Goal: Information Seeking & Learning: Learn about a topic

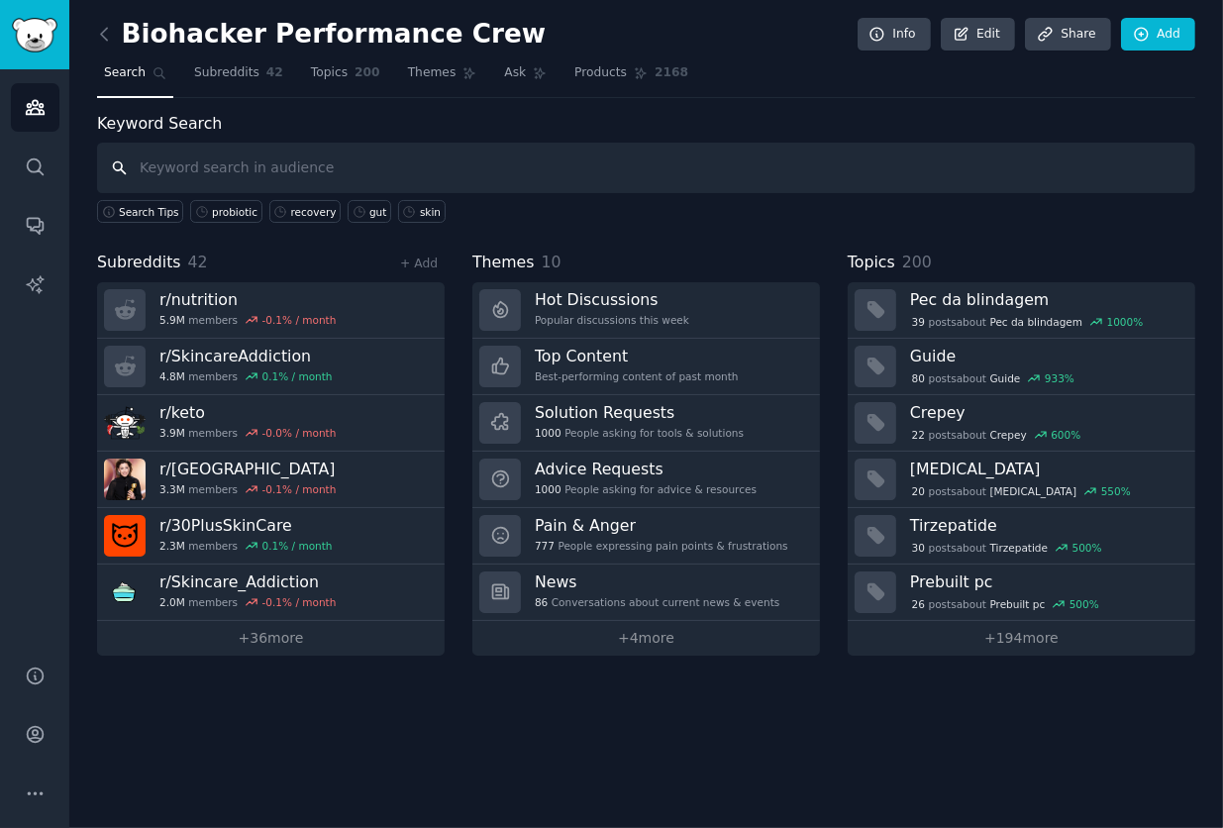
click at [724, 190] on input "text" at bounding box center [646, 168] width 1098 height 51
click at [692, 174] on input "text" at bounding box center [646, 168] width 1098 height 51
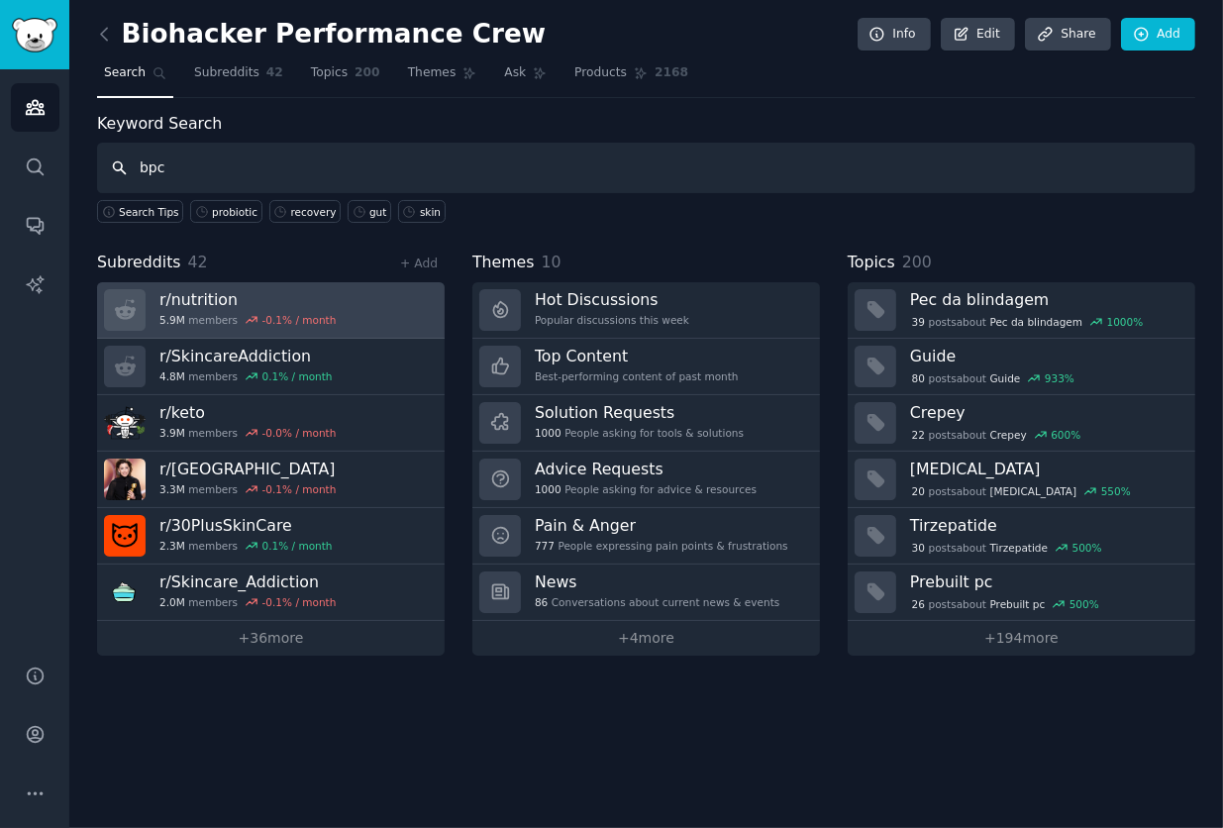
type input "bpc"
click at [262, 321] on div "-0.1 % / month" at bounding box center [299, 320] width 74 height 14
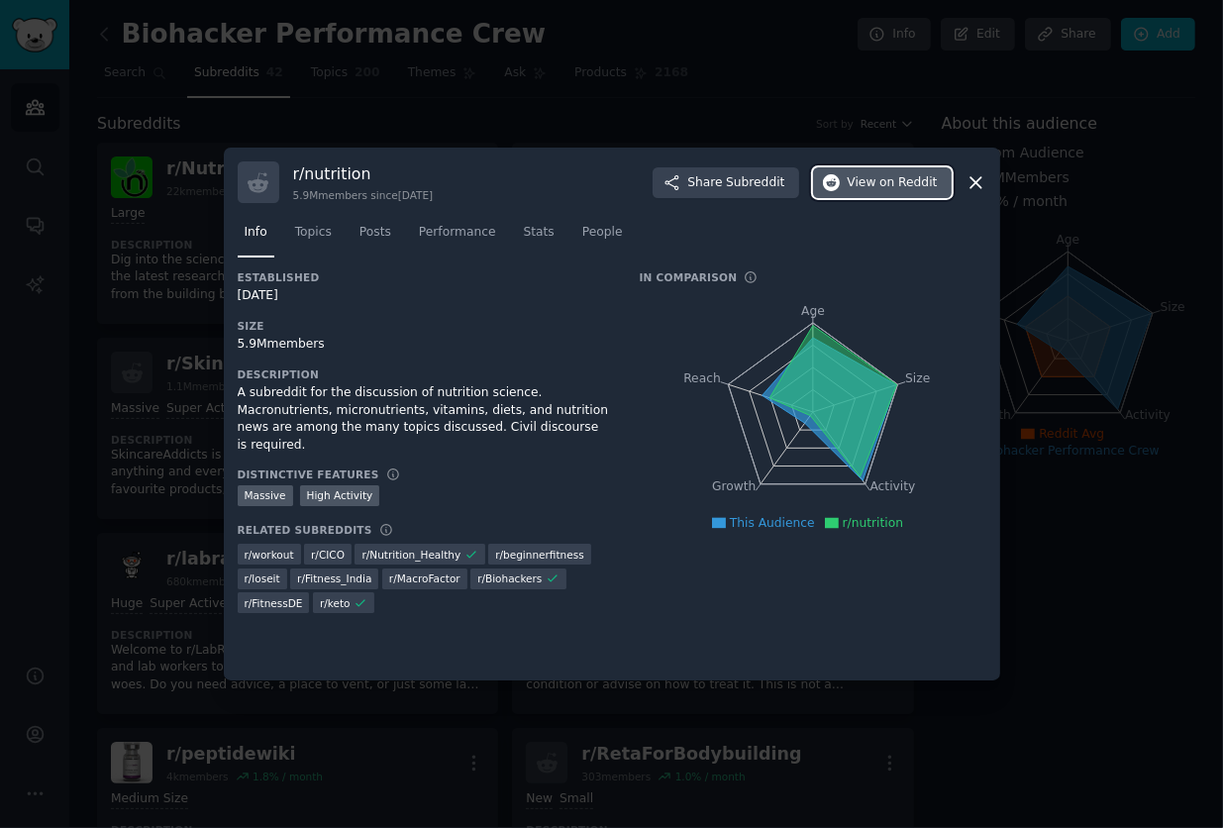
click at [859, 194] on button "View on Reddit" at bounding box center [882, 183] width 139 height 32
click at [1045, 299] on div at bounding box center [611, 414] width 1223 height 828
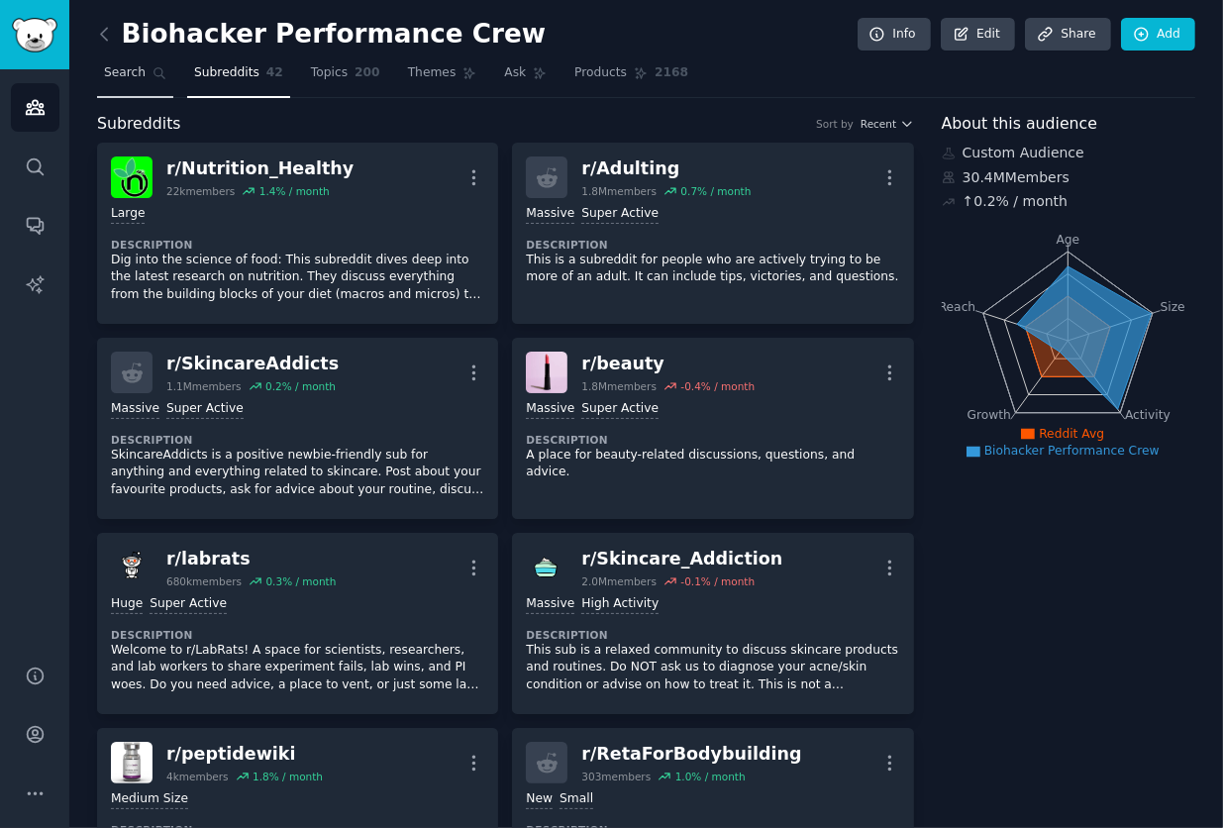
click at [153, 78] on icon at bounding box center [160, 73] width 14 height 14
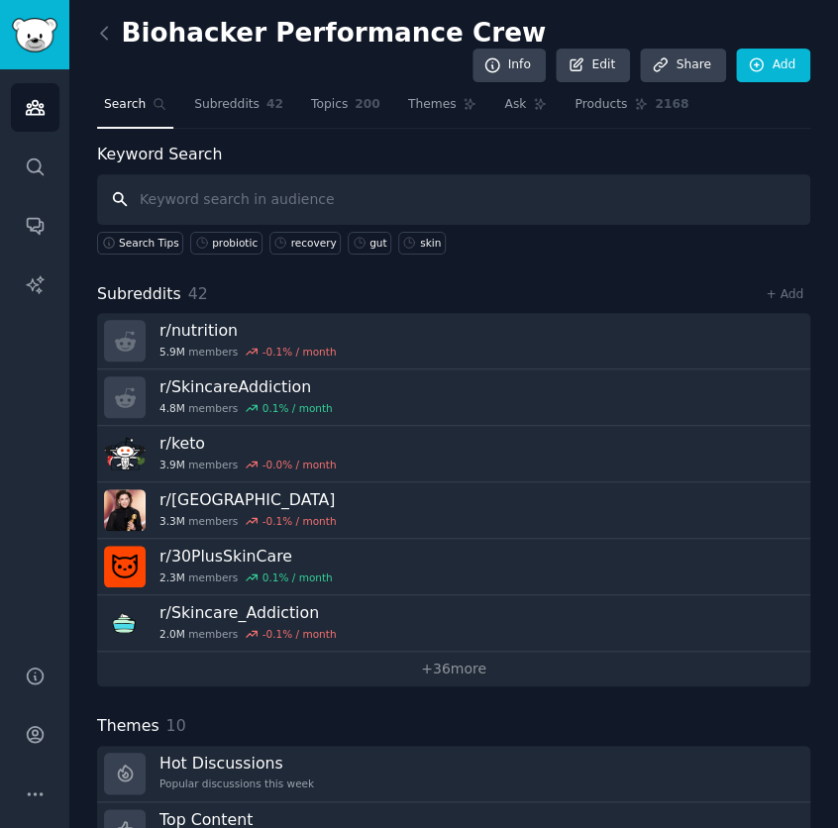
click at [348, 182] on input "text" at bounding box center [453, 199] width 713 height 51
click at [344, 195] on input "text" at bounding box center [453, 199] width 713 height 51
type input "[MEDICAL_DATA]"
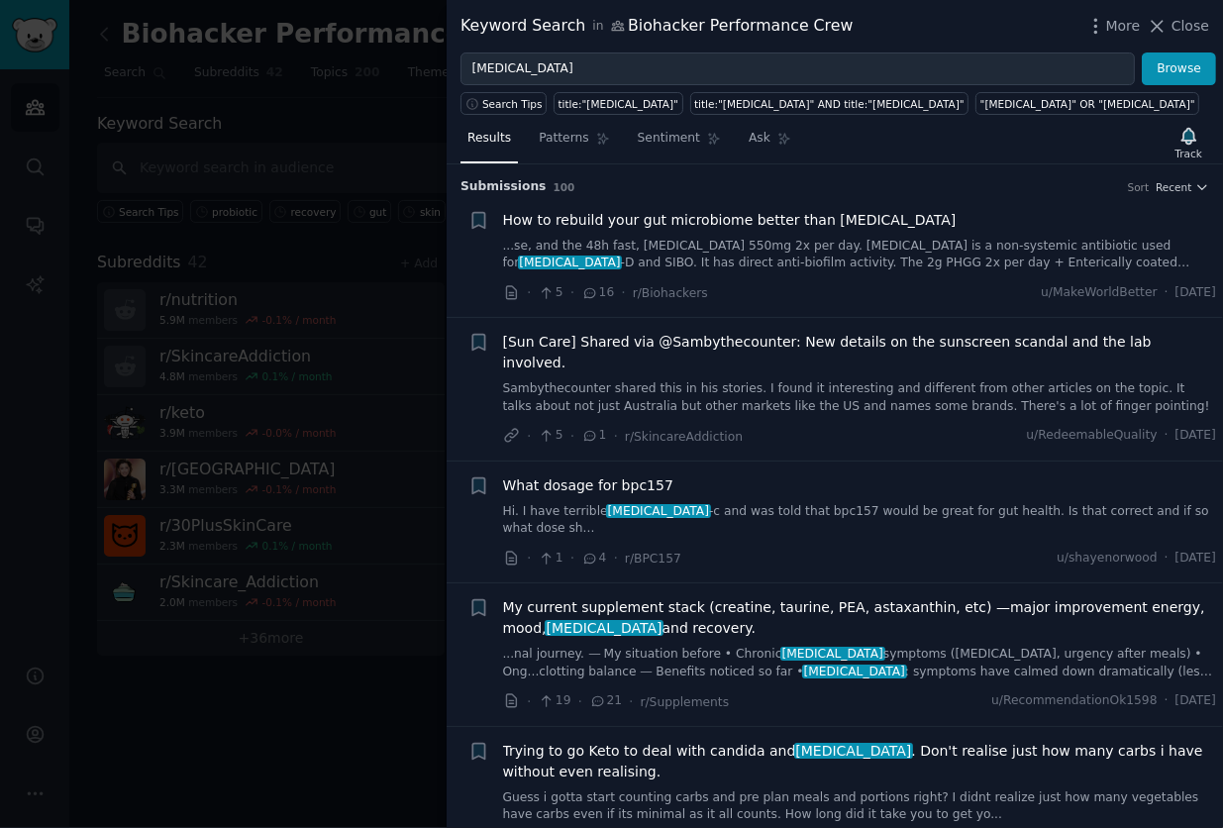
click at [839, 243] on link "...se, and the 48h fast, [MEDICAL_DATA] 550mg 2x per day. [MEDICAL_DATA] is a n…" at bounding box center [860, 255] width 714 height 35
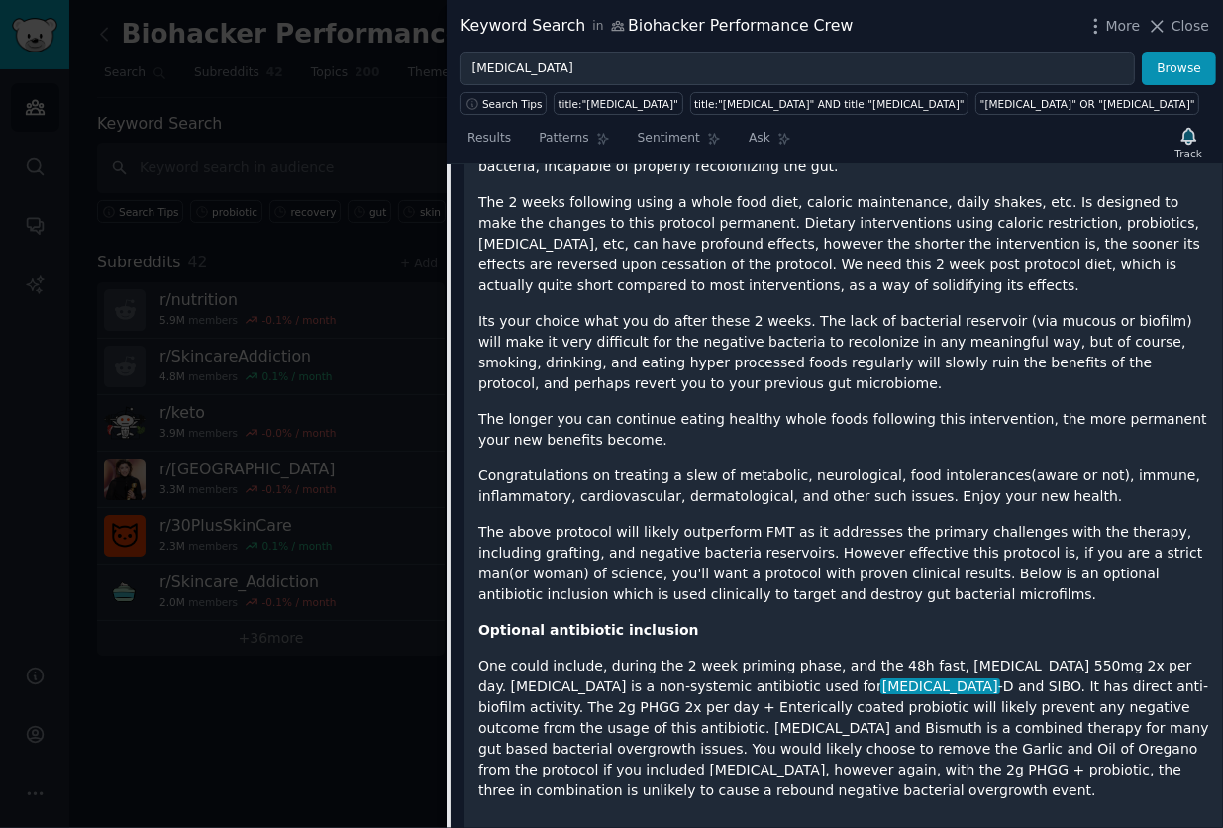
scroll to position [3662, 0]
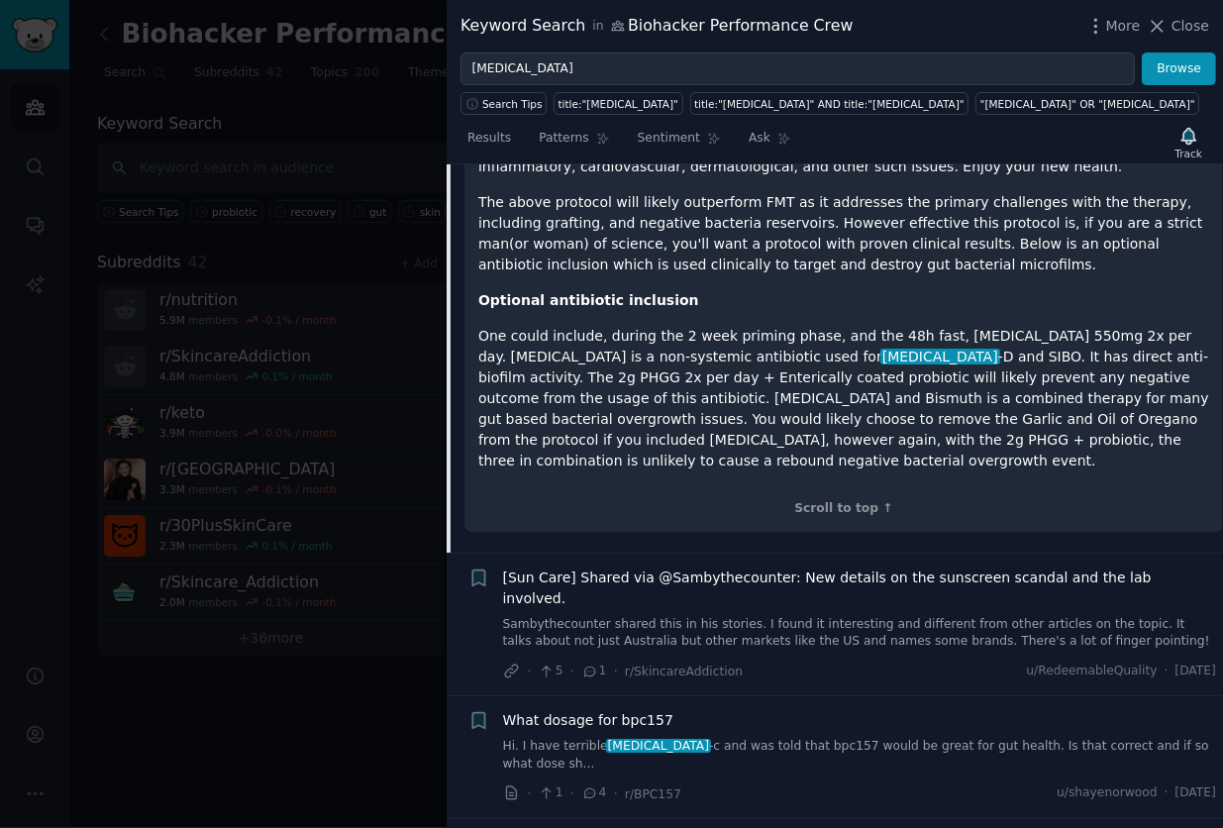
click at [853, 738] on link "Hi. I have terrible [MEDICAL_DATA] -c and was told that bpc157 would be great f…" at bounding box center [860, 755] width 714 height 35
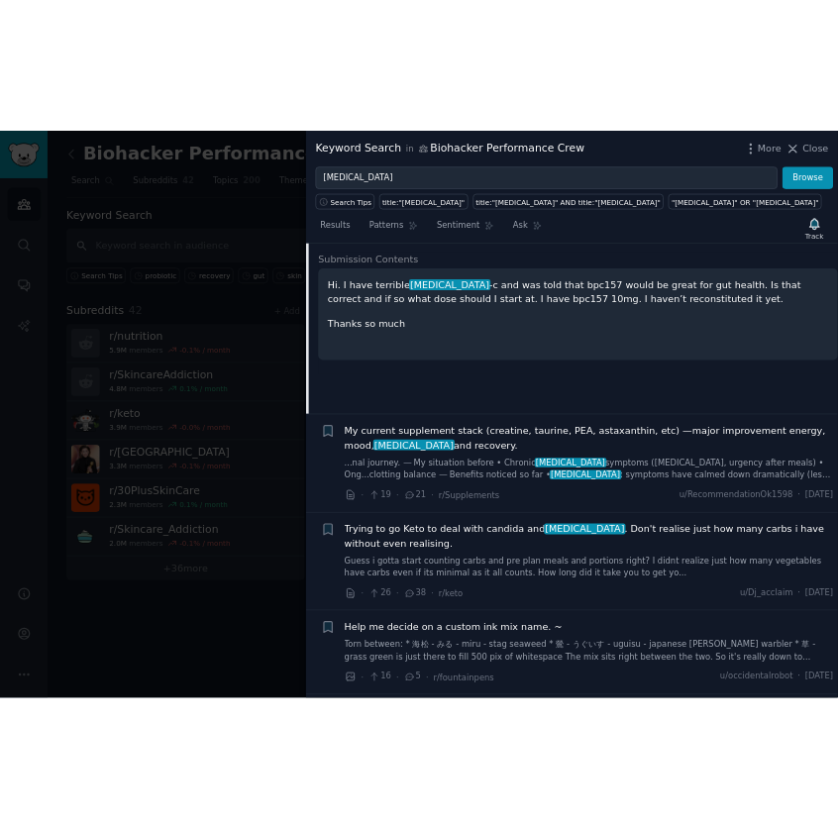
scroll to position [275, 0]
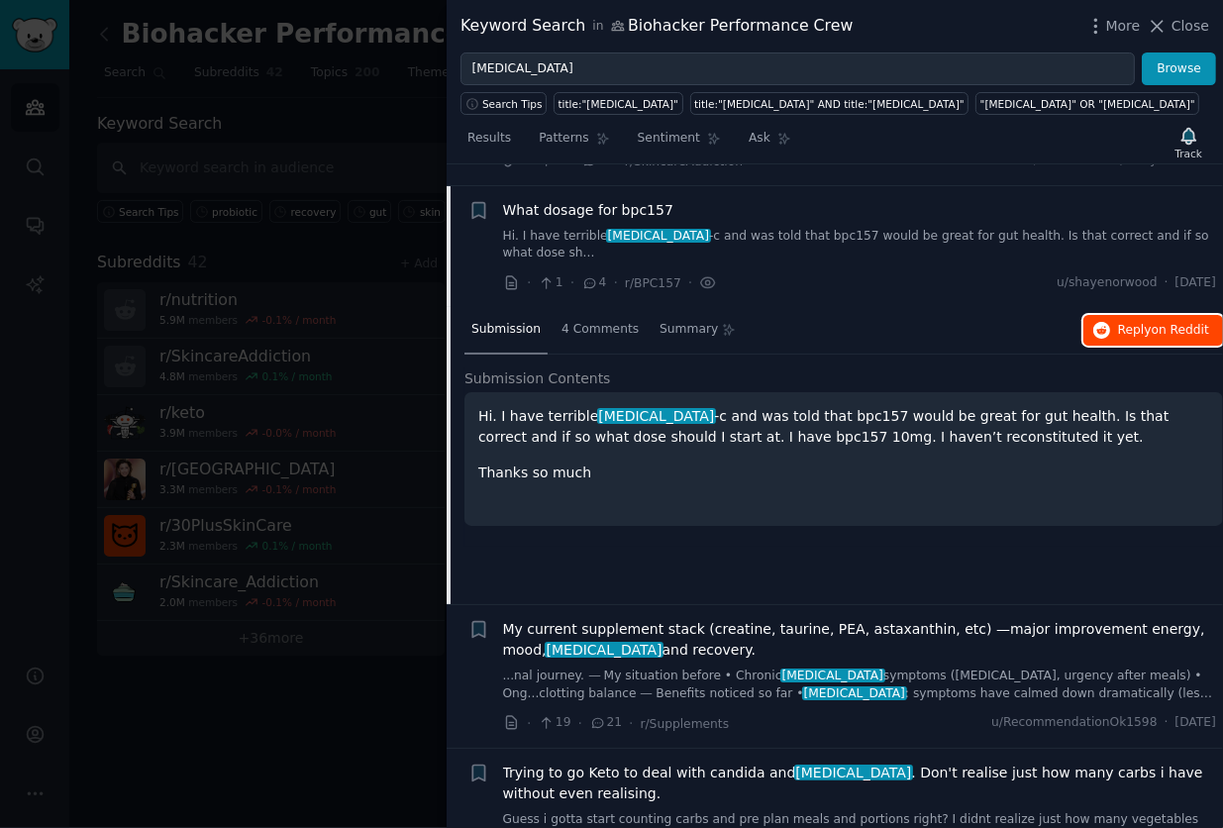
click at [1130, 315] on button "Reply on Reddit" at bounding box center [1154, 331] width 140 height 32
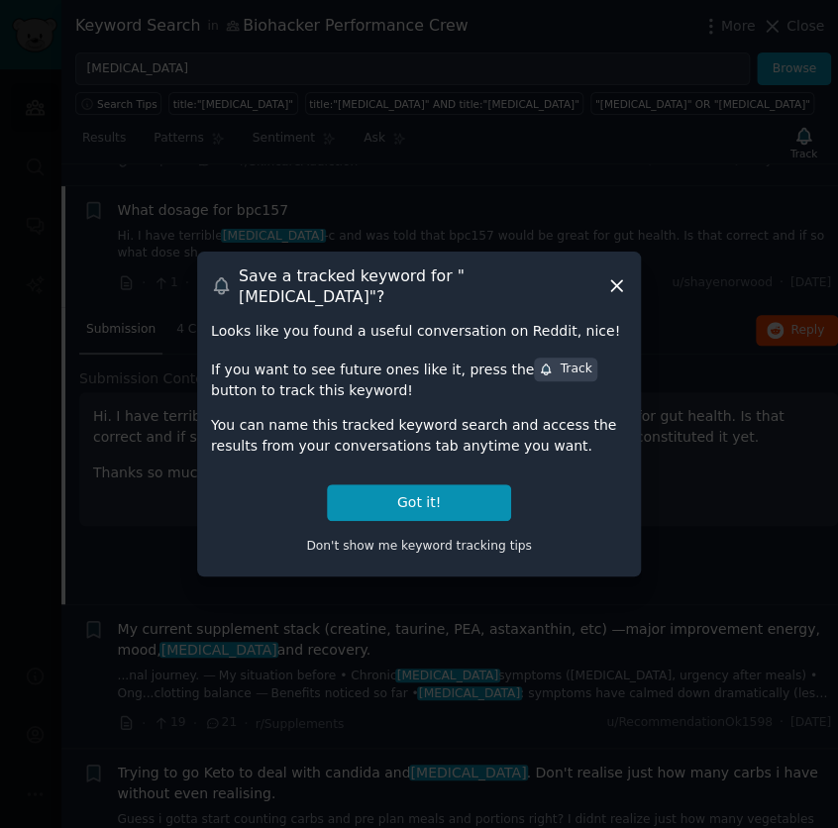
click at [383, 521] on div "Don't show me keyword tracking tips" at bounding box center [419, 542] width 416 height 42
click at [387, 499] on button "Got it!" at bounding box center [419, 502] width 184 height 37
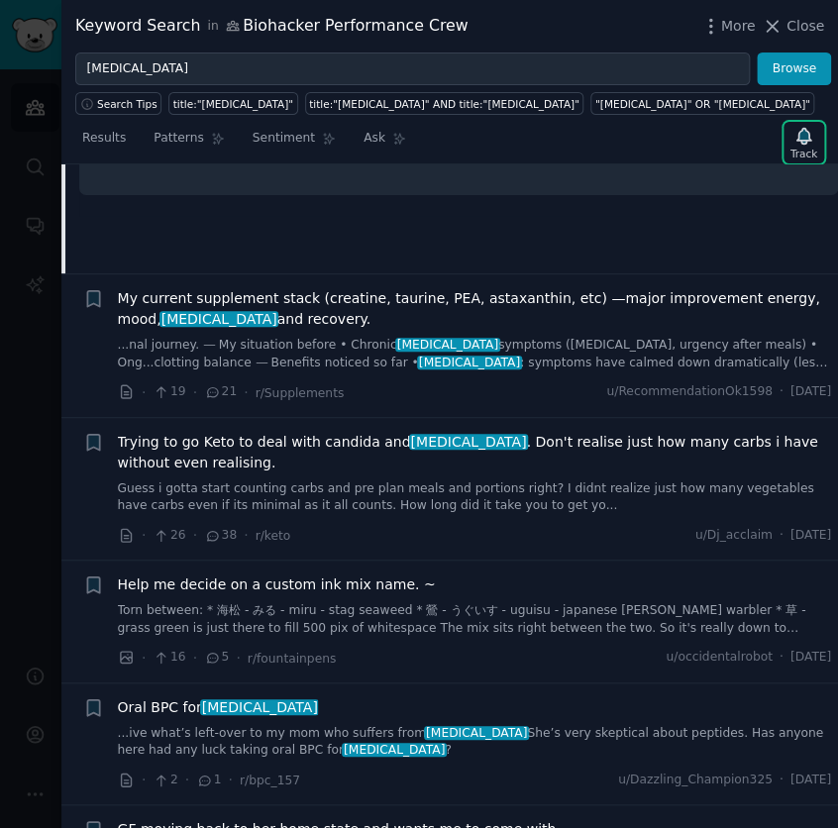
scroll to position [935, 0]
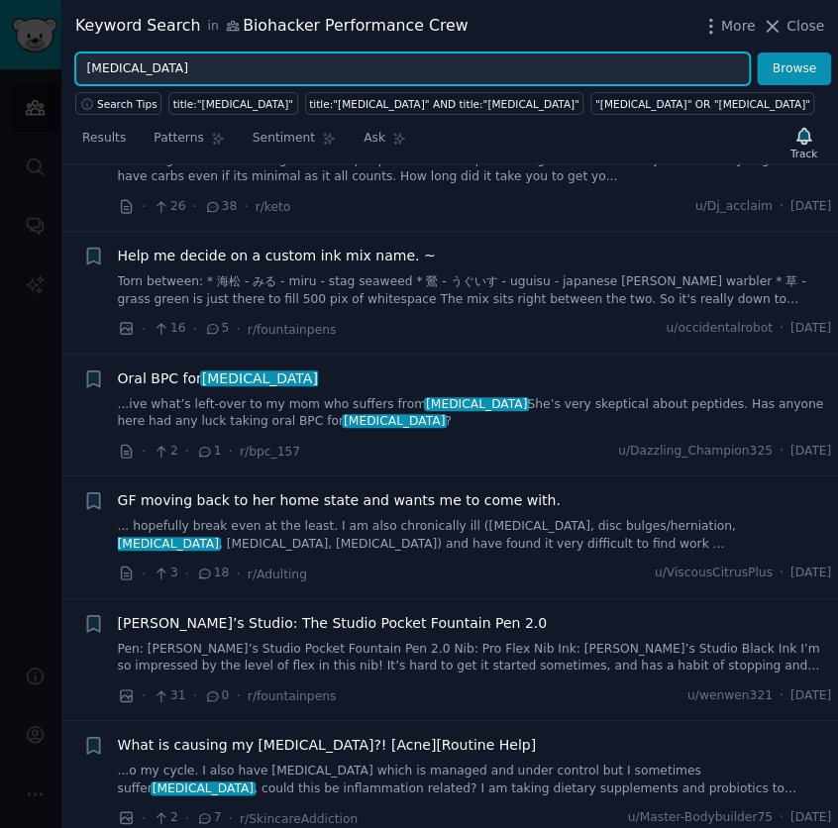
drag, startPoint x: 184, startPoint y: 70, endPoint x: 58, endPoint y: 73, distance: 125.8
click at [58, 73] on div "Keyword Search in Biohacker Performance Crew More Close [MEDICAL_DATA] Browse S…" at bounding box center [419, 414] width 838 height 828
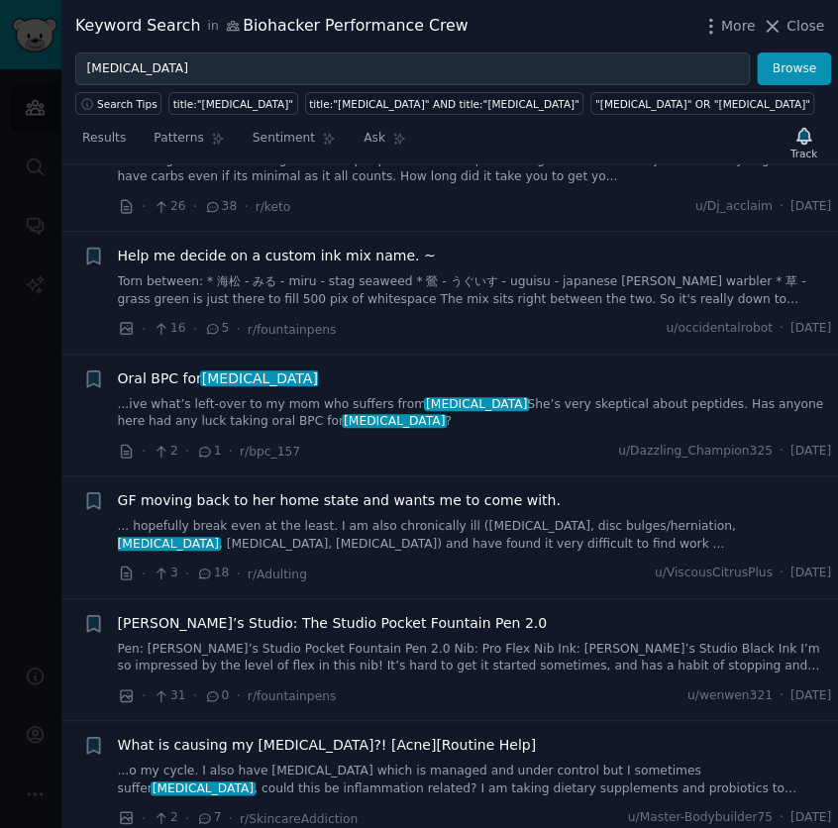
click at [58, 73] on div at bounding box center [419, 414] width 838 height 828
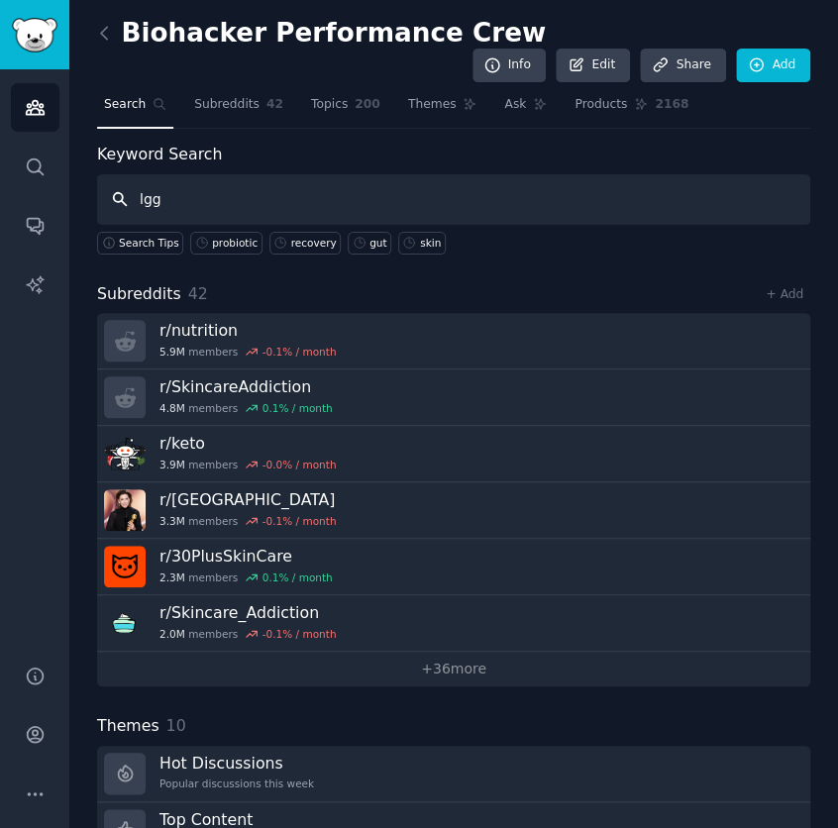
type input "lgg"
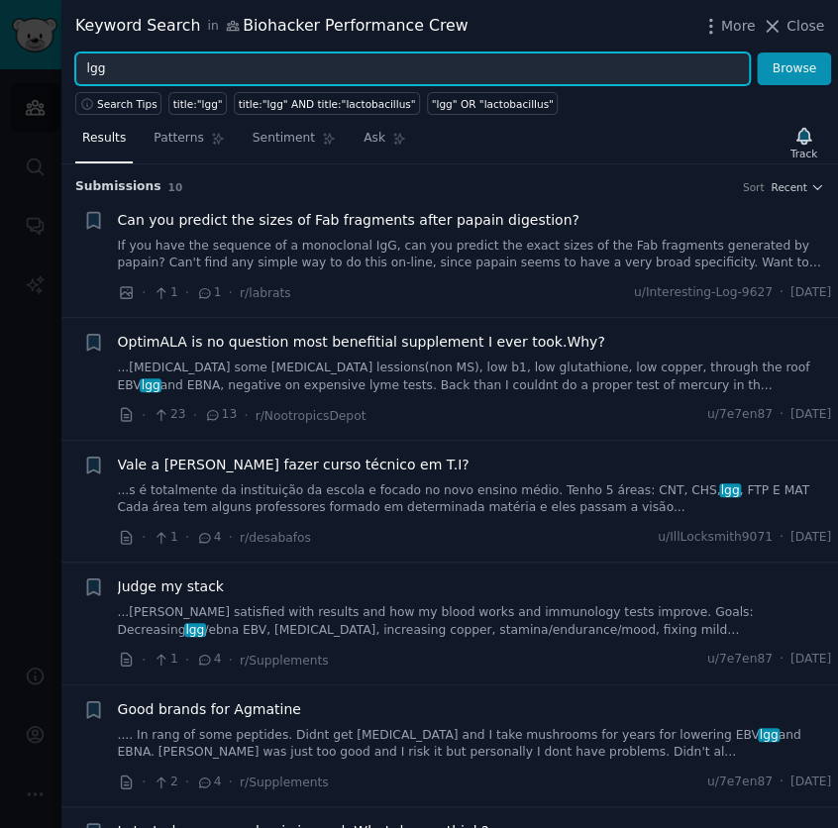
drag, startPoint x: 160, startPoint y: 65, endPoint x: 87, endPoint y: 63, distance: 73.3
click at [87, 63] on input "lgg" at bounding box center [412, 69] width 674 height 34
type input "lactobacillus rhamnosus"
click at [757, 52] on button "Browse" at bounding box center [794, 69] width 74 height 34
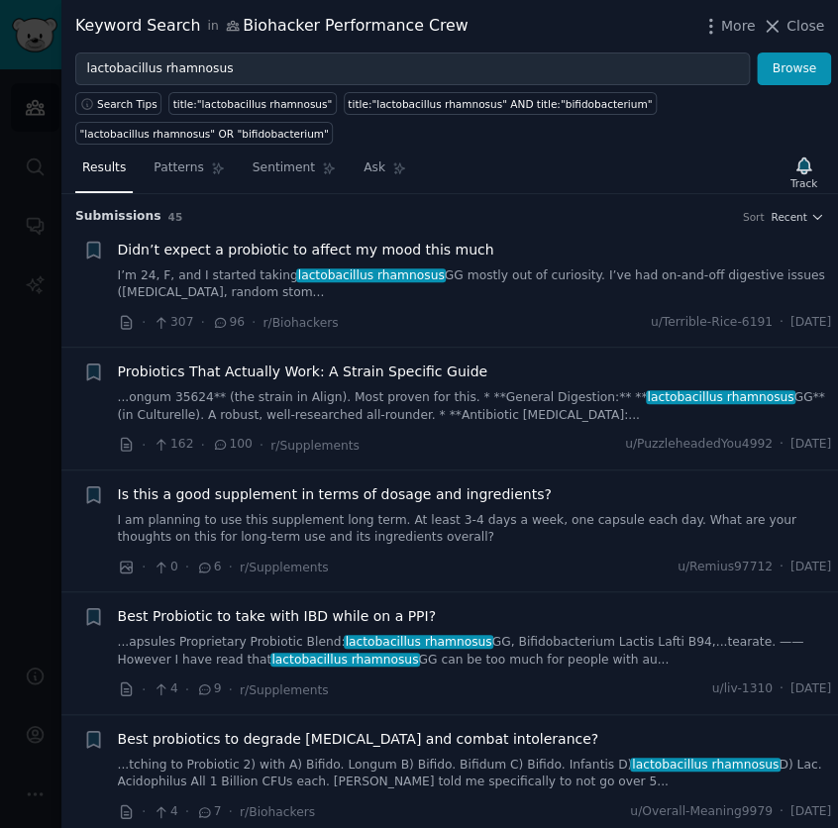
click at [425, 396] on link "...ongum 35624** (the strain in Align). Most proven for this. * **General Diges…" at bounding box center [475, 406] width 714 height 35
click at [619, 421] on link "...ongum 35624** (the strain in Align). Most proven for this. * **General Diges…" at bounding box center [475, 406] width 714 height 35
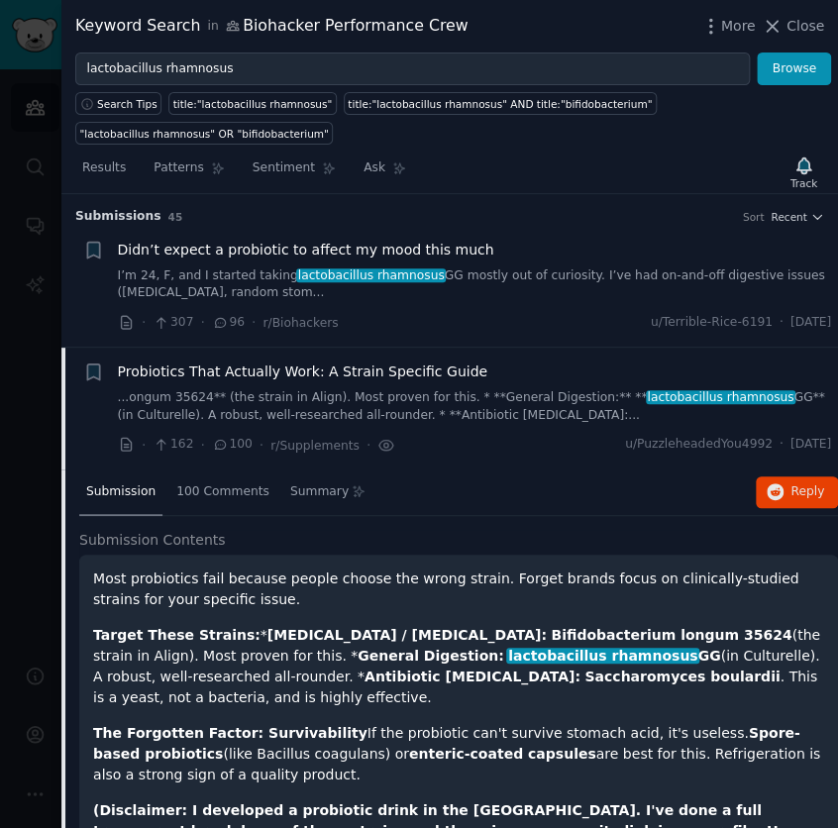
click at [619, 421] on link "...ongum 35624** (the strain in Align). Most proven for this. * **General Diges…" at bounding box center [475, 406] width 714 height 35
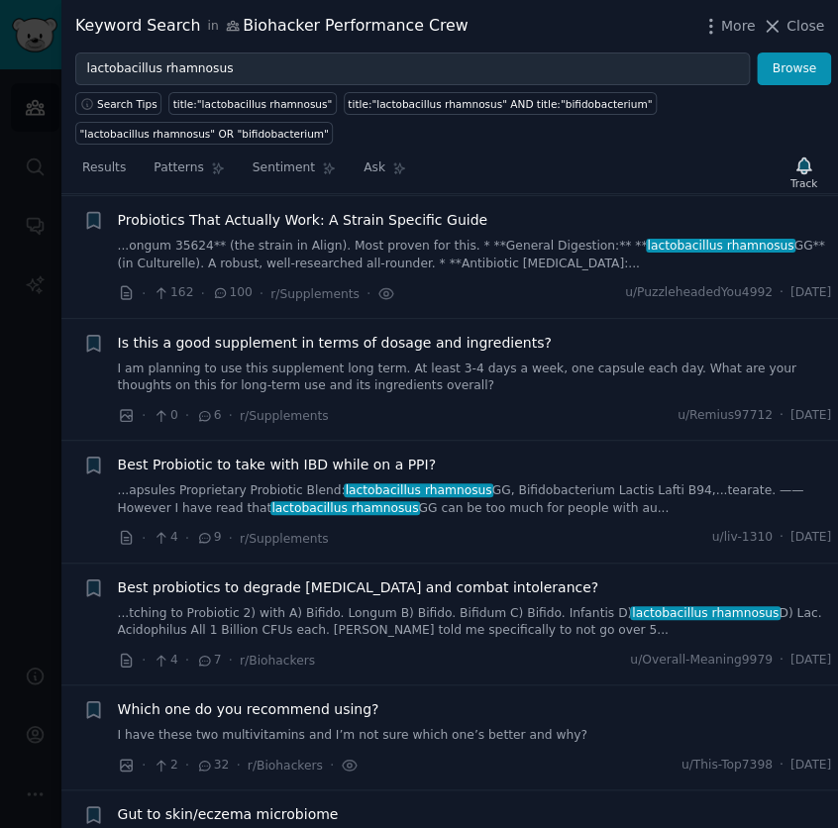
scroll to position [154, 0]
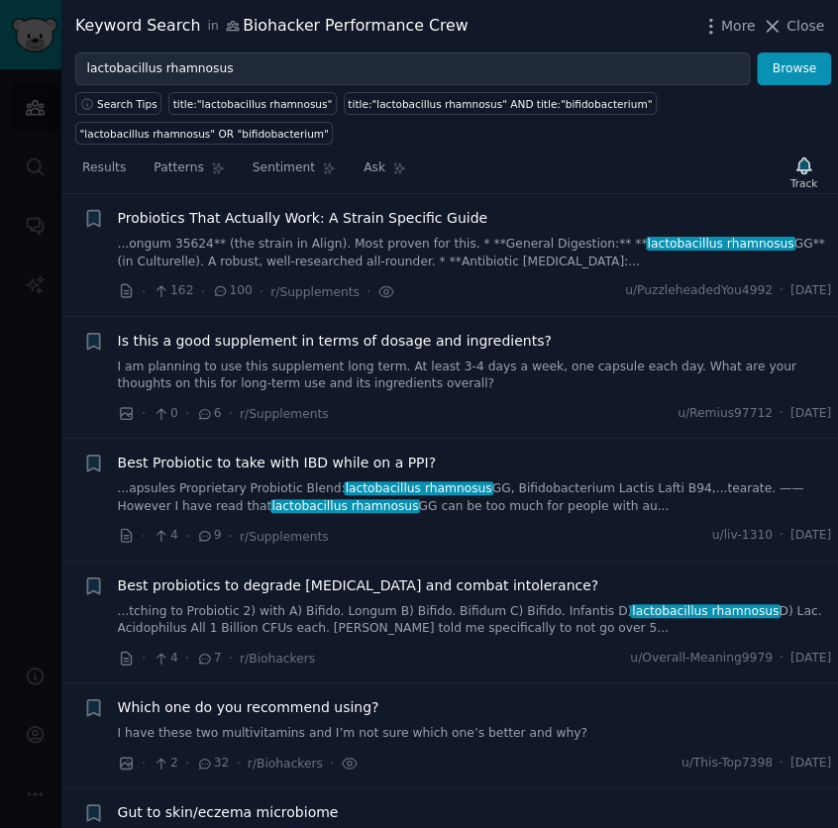
click at [434, 236] on link "...ongum 35624** (the strain in Align). Most proven for this. * **General Diges…" at bounding box center [475, 253] width 714 height 35
click at [493, 490] on link "...apsules Proprietary Probiotic Blend: lactobacillus rhamnosus GG, Bifidobacte…" at bounding box center [475, 497] width 714 height 35
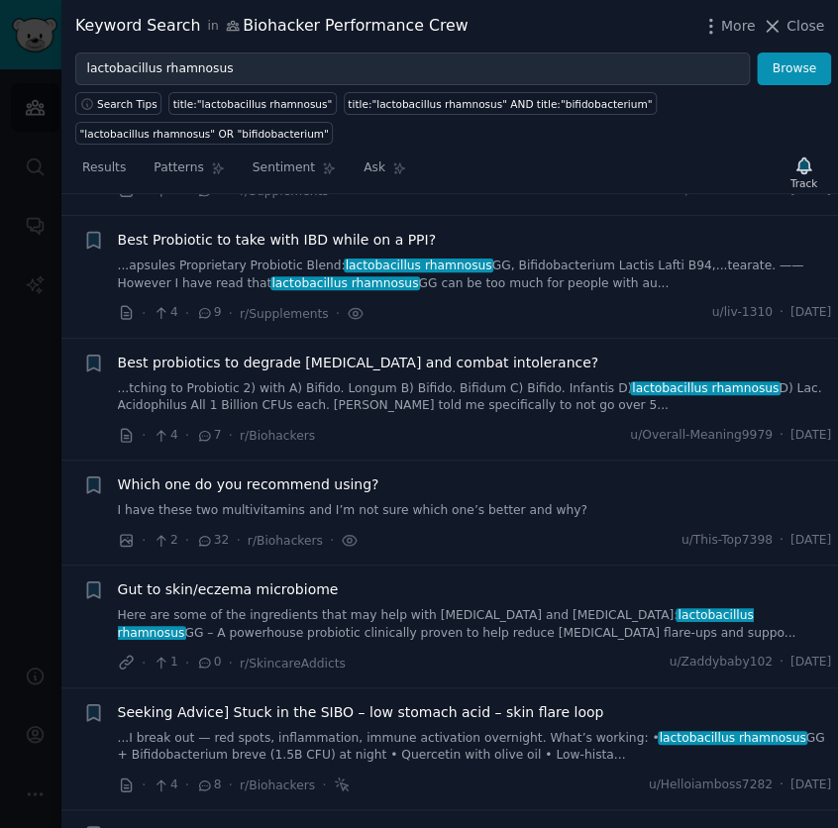
scroll to position [397, 0]
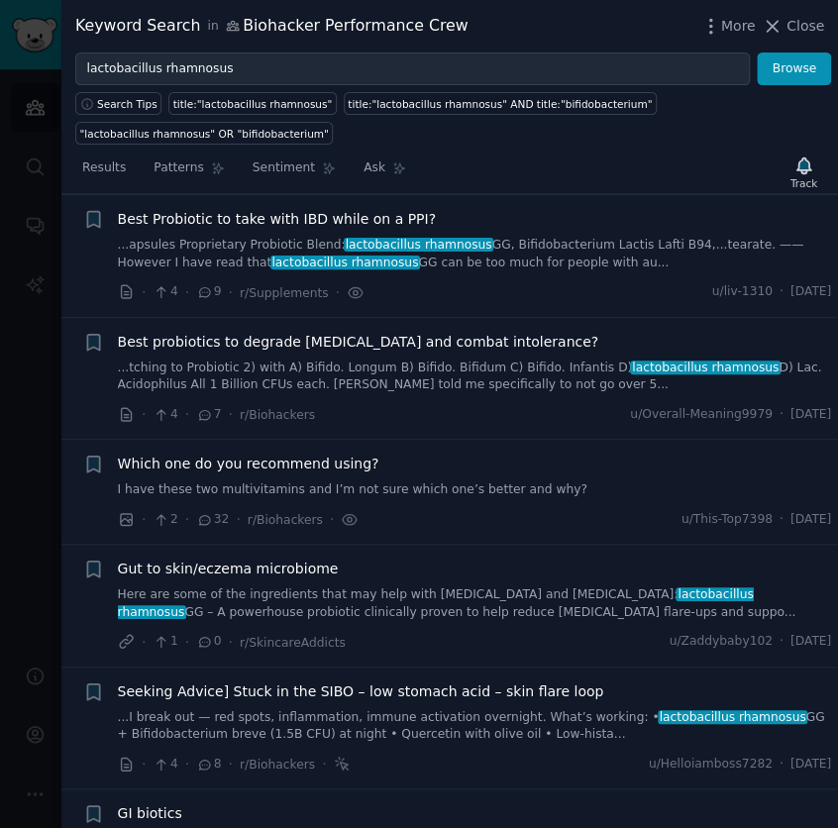
click at [366, 245] on span "lactobacillus rhamnosus" at bounding box center [419, 245] width 151 height 14
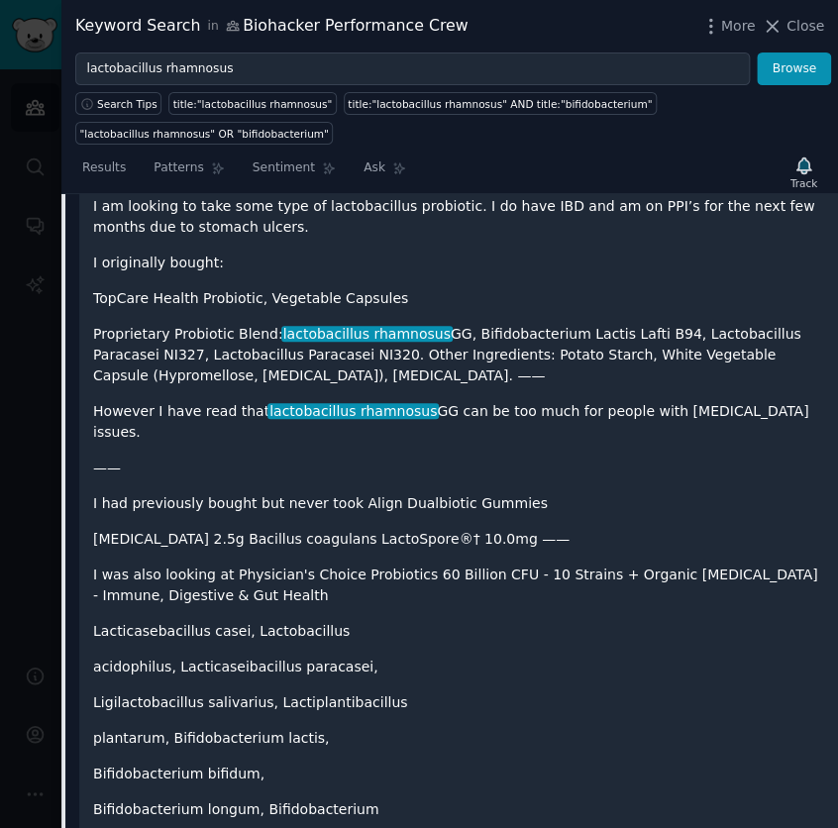
scroll to position [397, 0]
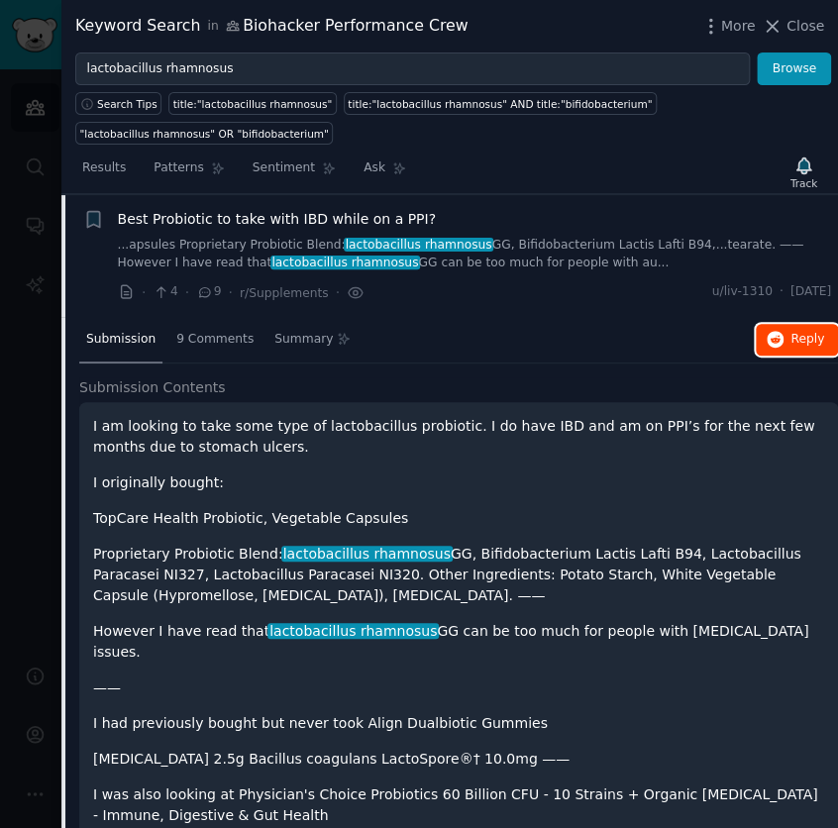
click at [798, 342] on span "Reply on Reddit" at bounding box center [807, 340] width 34 height 18
